Goal: Information Seeking & Learning: Learn about a topic

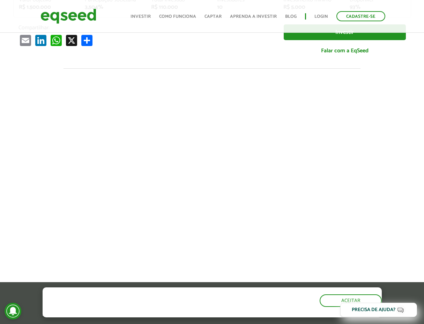
scroll to position [10, 0]
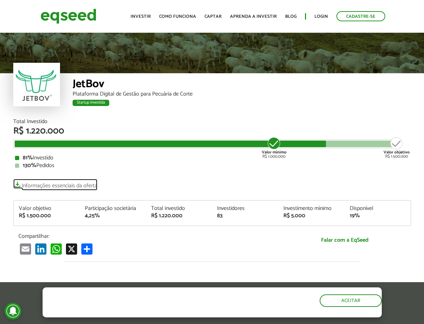
click at [63, 184] on link "Informações essenciais da oferta" at bounding box center [55, 184] width 84 height 10
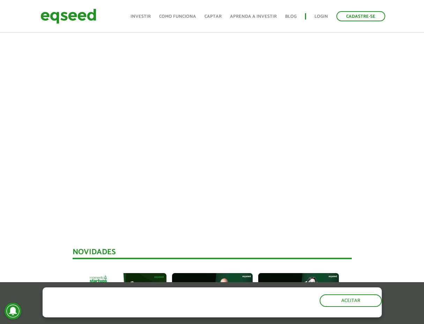
scroll to position [419, 0]
